Goal: Task Accomplishment & Management: Manage account settings

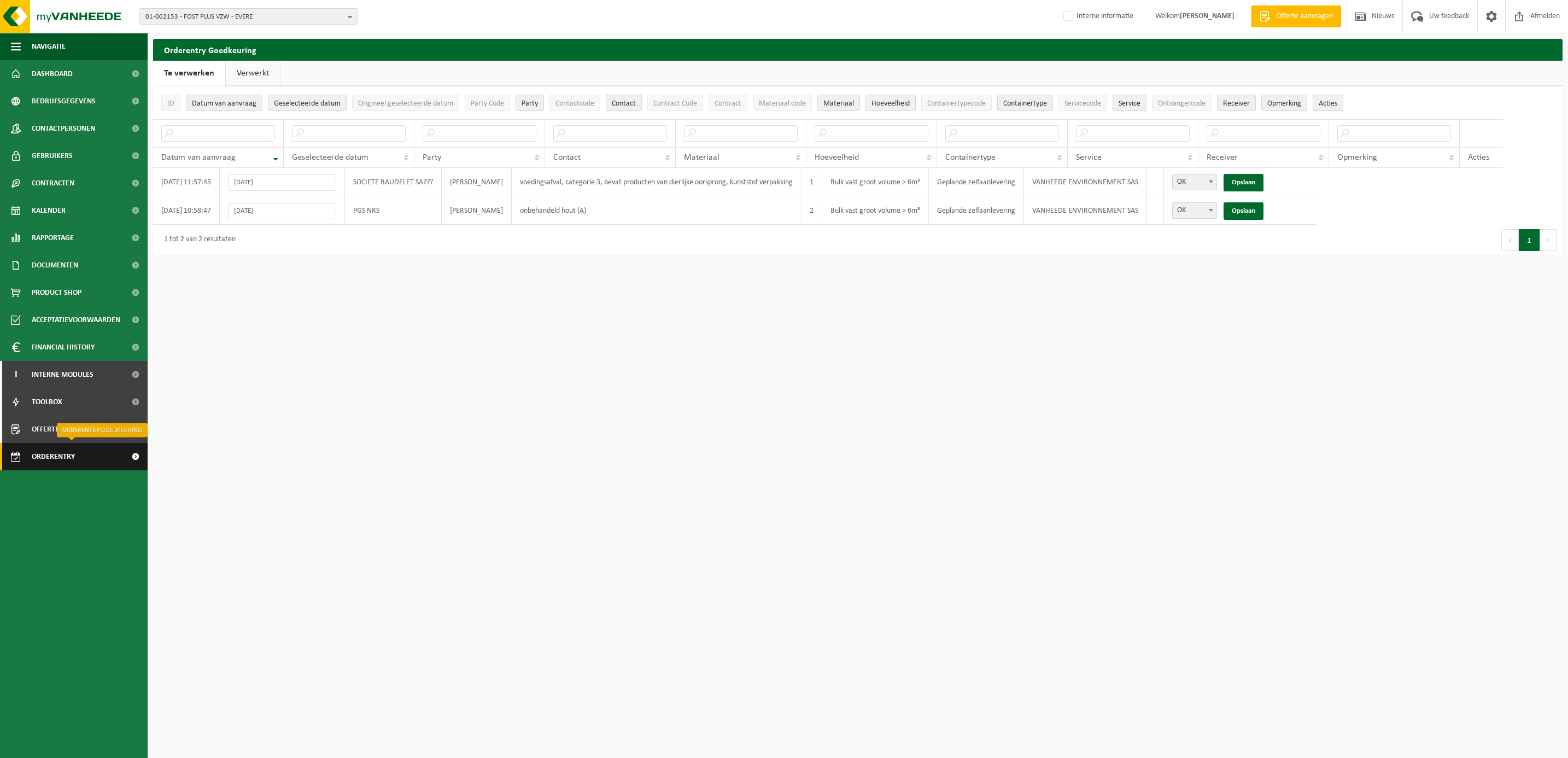
click at [64, 454] on span "Orderentry Goedkeuring" at bounding box center [78, 456] width 92 height 27
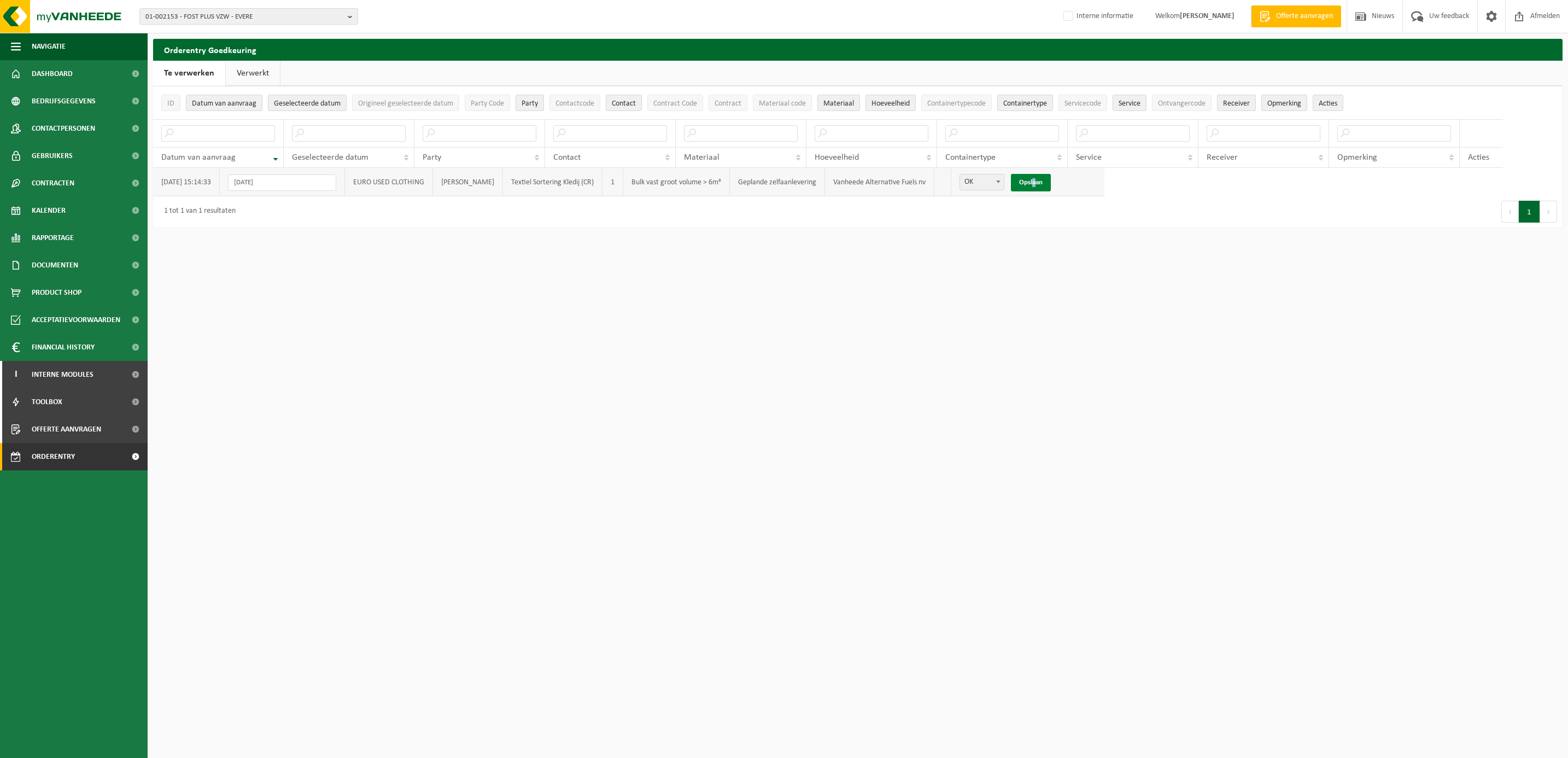
click at [1051, 182] on link "Opslaan" at bounding box center [1031, 183] width 40 height 17
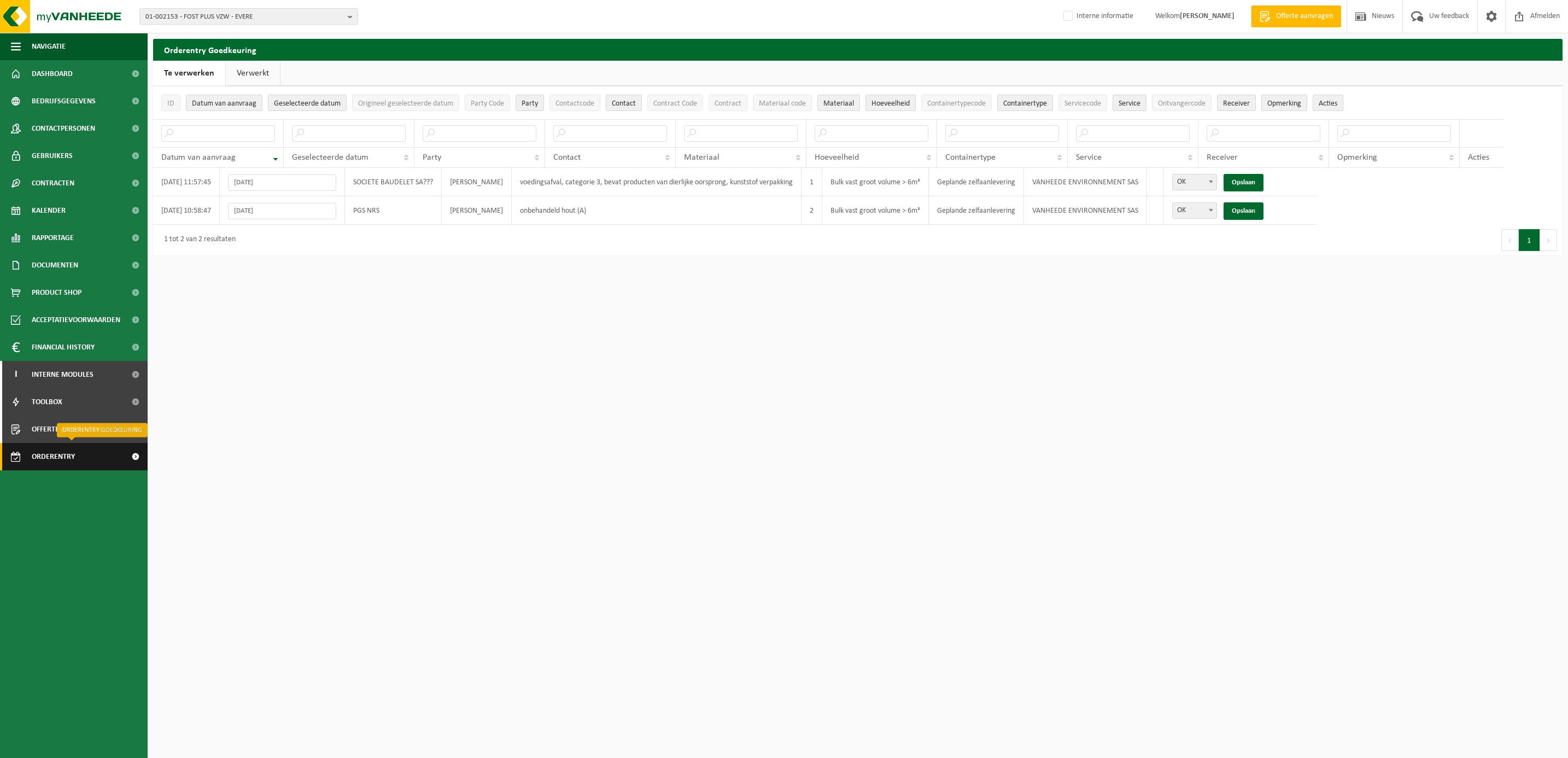
click at [60, 453] on span "Orderentry Goedkeuring" at bounding box center [78, 456] width 92 height 27
